Goal: Task Accomplishment & Management: Manage account settings

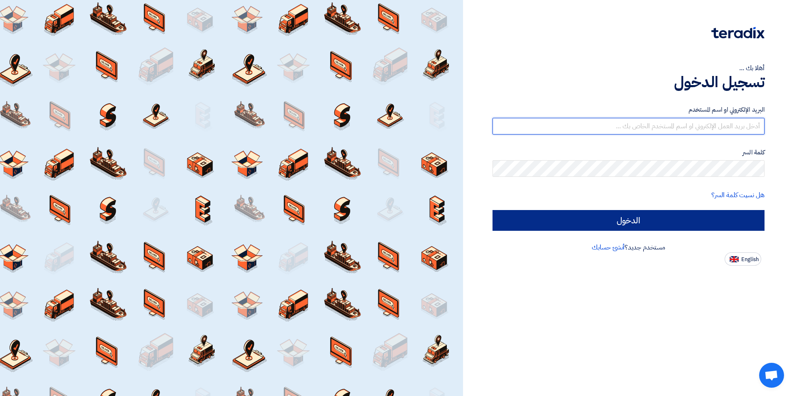
type input "[EMAIL_ADDRESS][DOMAIN_NAME]"
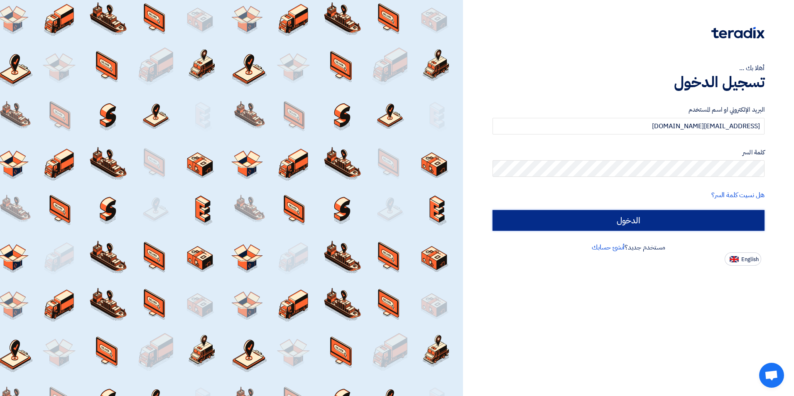
click at [624, 217] on input "الدخول" at bounding box center [628, 220] width 272 height 21
type input "Sign in"
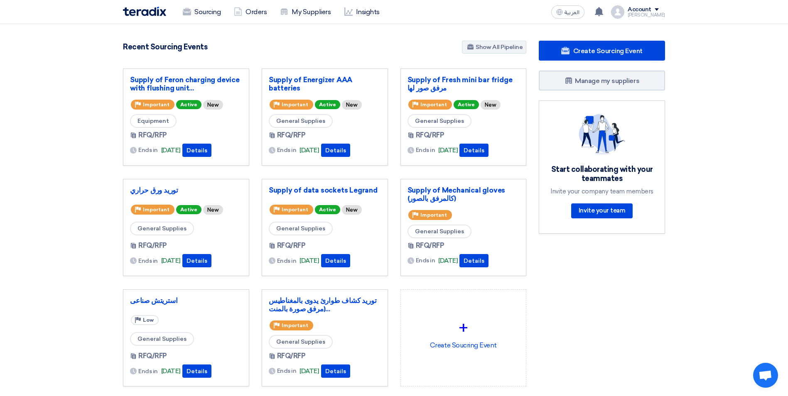
click at [618, 282] on div "Create Sourcing Event Manage my suppliers Start collaborating with your teammat…" at bounding box center [601, 230] width 139 height 379
click at [216, 12] on link "Sourcing" at bounding box center [201, 12] width 51 height 18
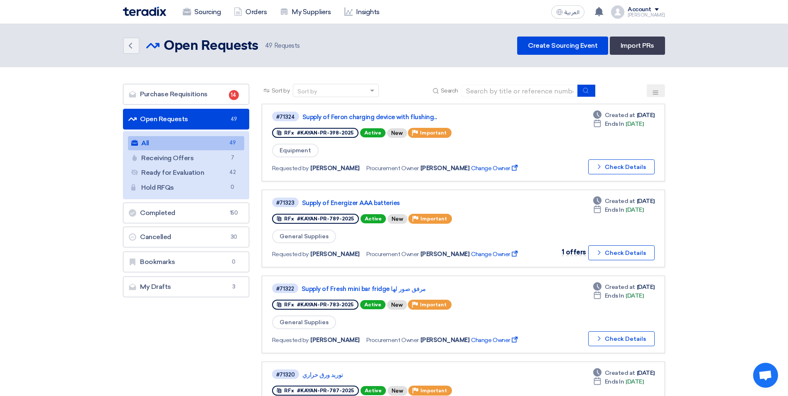
click at [655, 89] on icon at bounding box center [655, 92] width 7 height 7
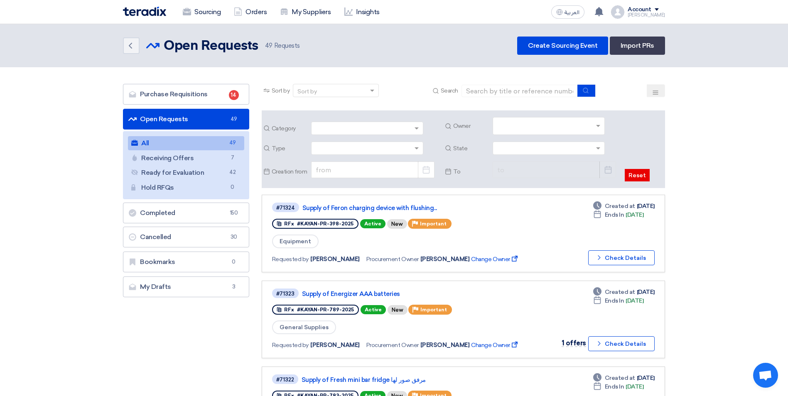
click at [597, 124] on input "text" at bounding box center [549, 127] width 105 height 14
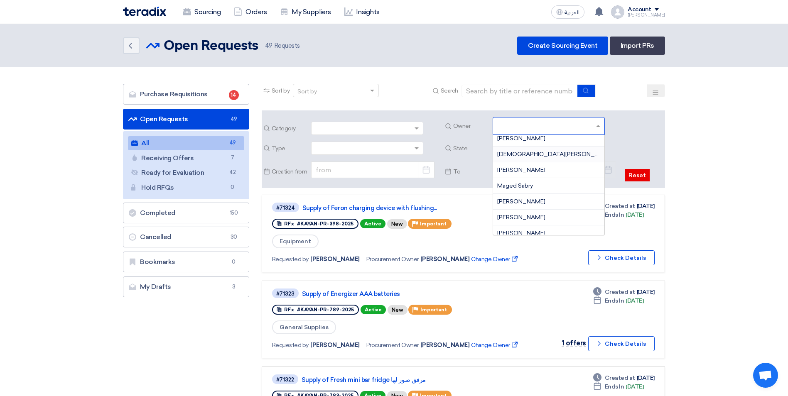
scroll to position [125, 0]
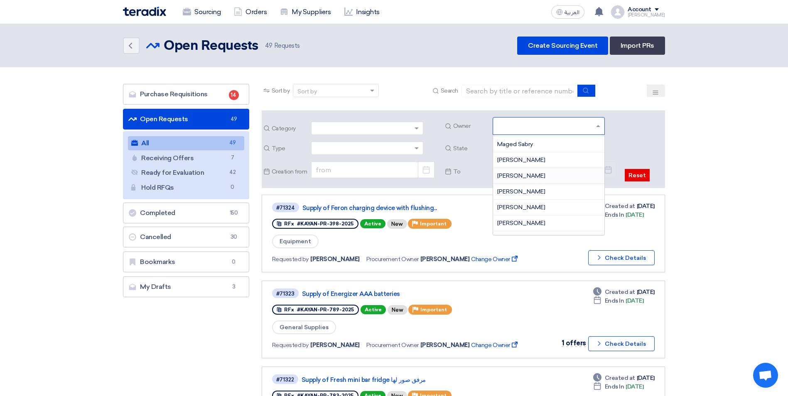
click at [518, 174] on span "[PERSON_NAME]" at bounding box center [521, 175] width 48 height 7
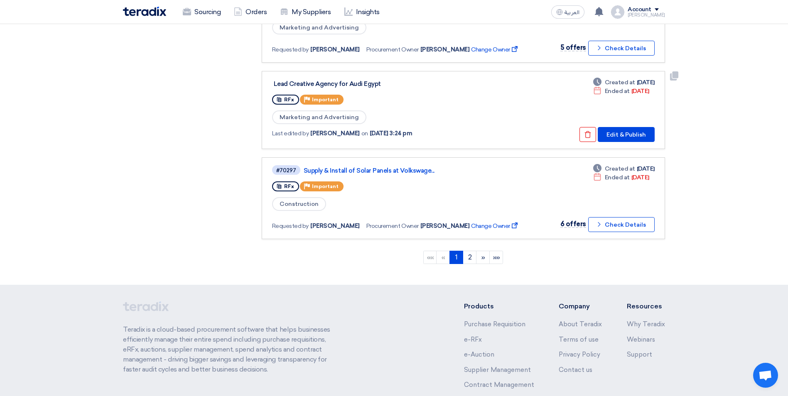
scroll to position [872, 0]
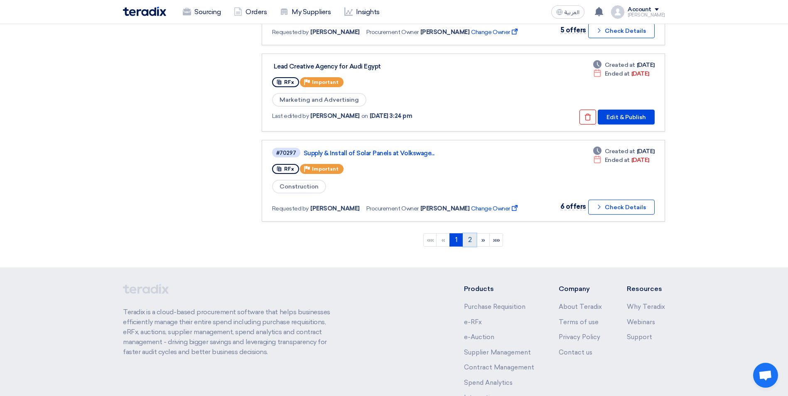
click at [470, 241] on link "2" at bounding box center [469, 239] width 14 height 13
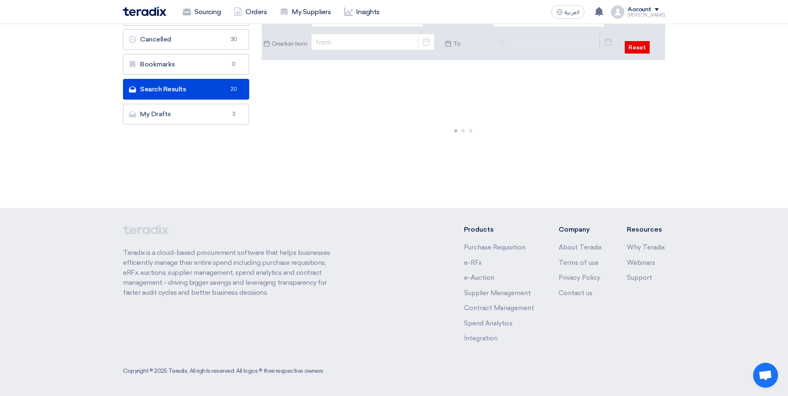
scroll to position [0, 0]
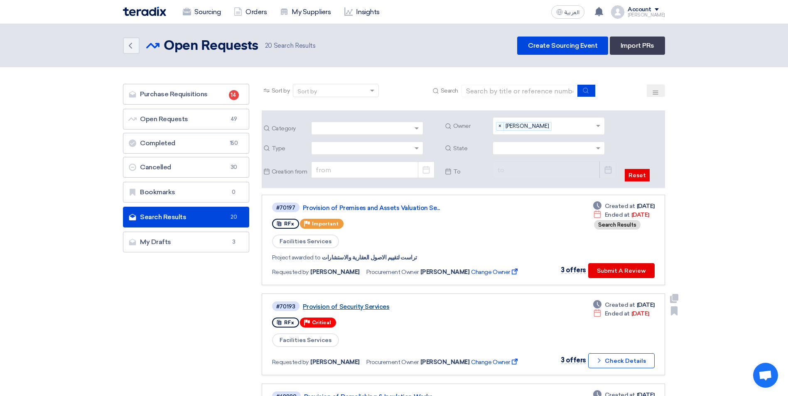
click at [355, 304] on link "Provision of Security Services" at bounding box center [407, 306] width 208 height 7
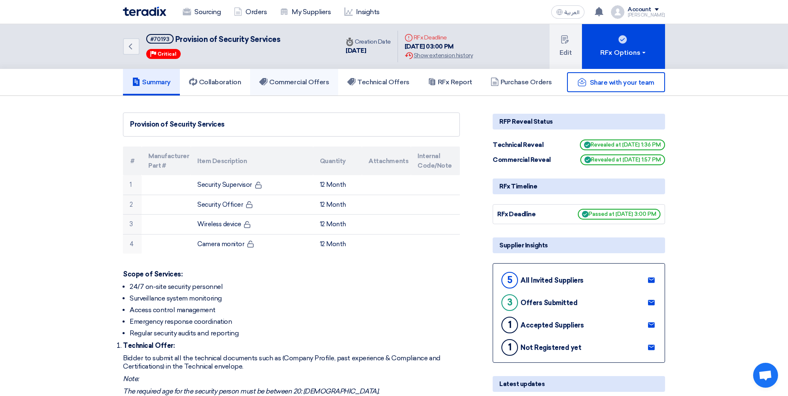
click at [295, 84] on h5 "Commercial Offers" at bounding box center [294, 82] width 70 height 8
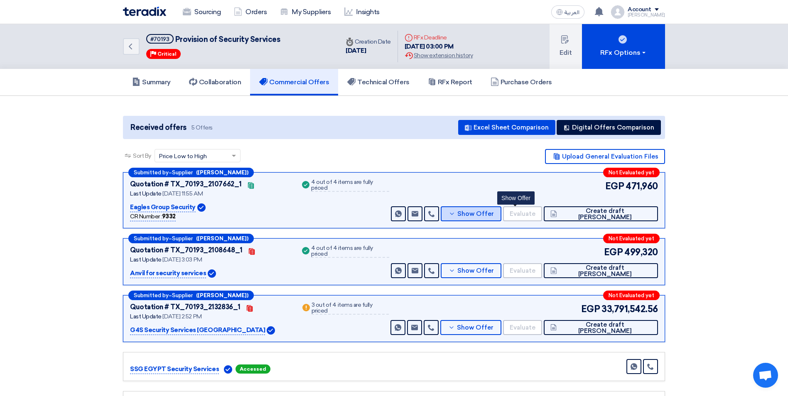
click at [501, 208] on button "Show Offer" at bounding box center [470, 213] width 61 height 15
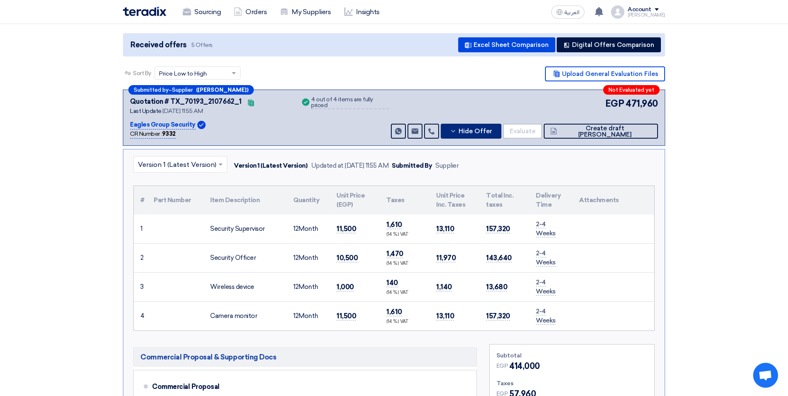
scroll to position [83, 0]
